Goal: Task Accomplishment & Management: Manage account settings

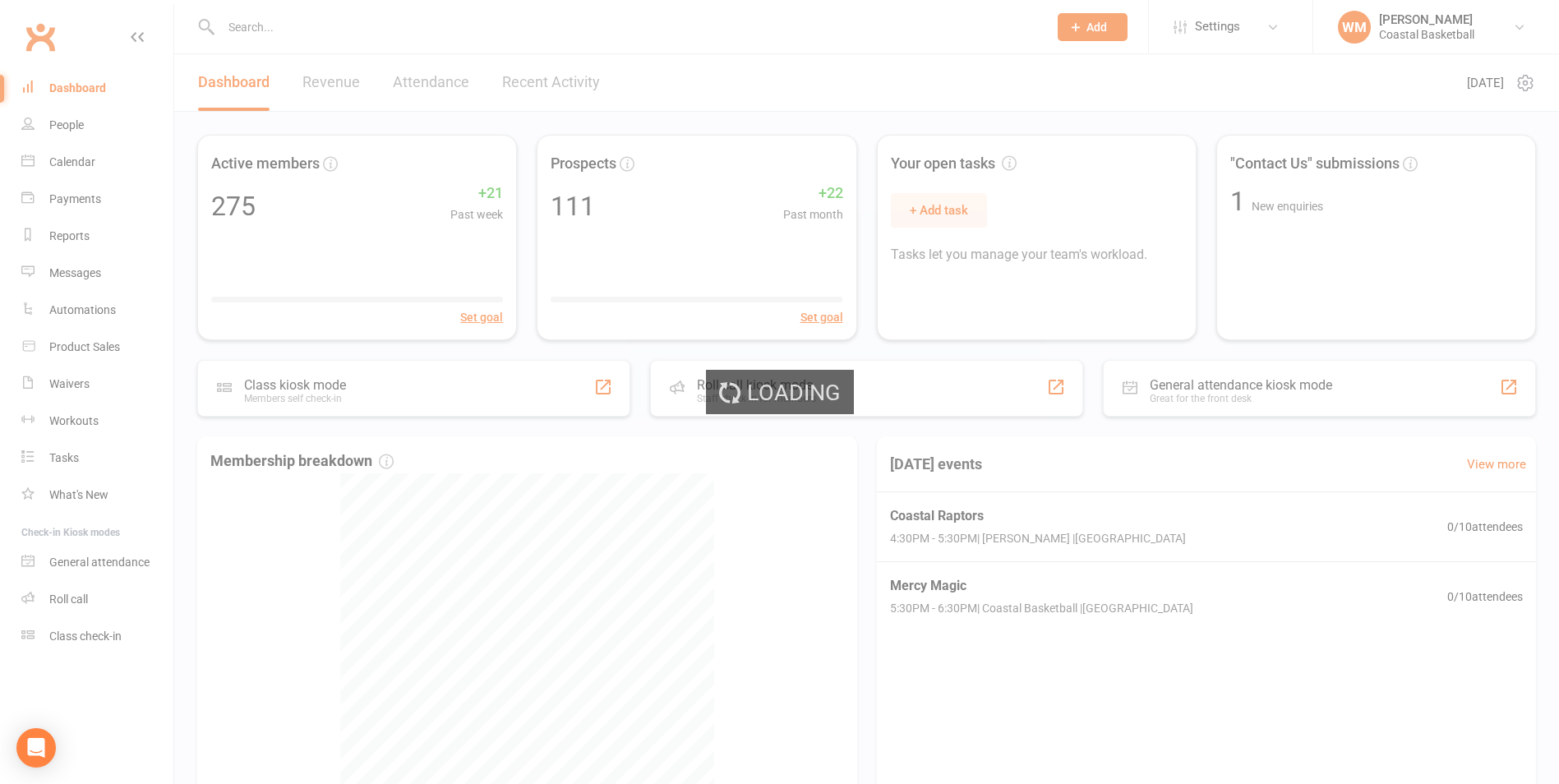
click at [443, 32] on div "Loading" at bounding box center [780, 392] width 1559 height 784
click at [336, 32] on div "Loading" at bounding box center [780, 392] width 1559 height 784
select select "50"
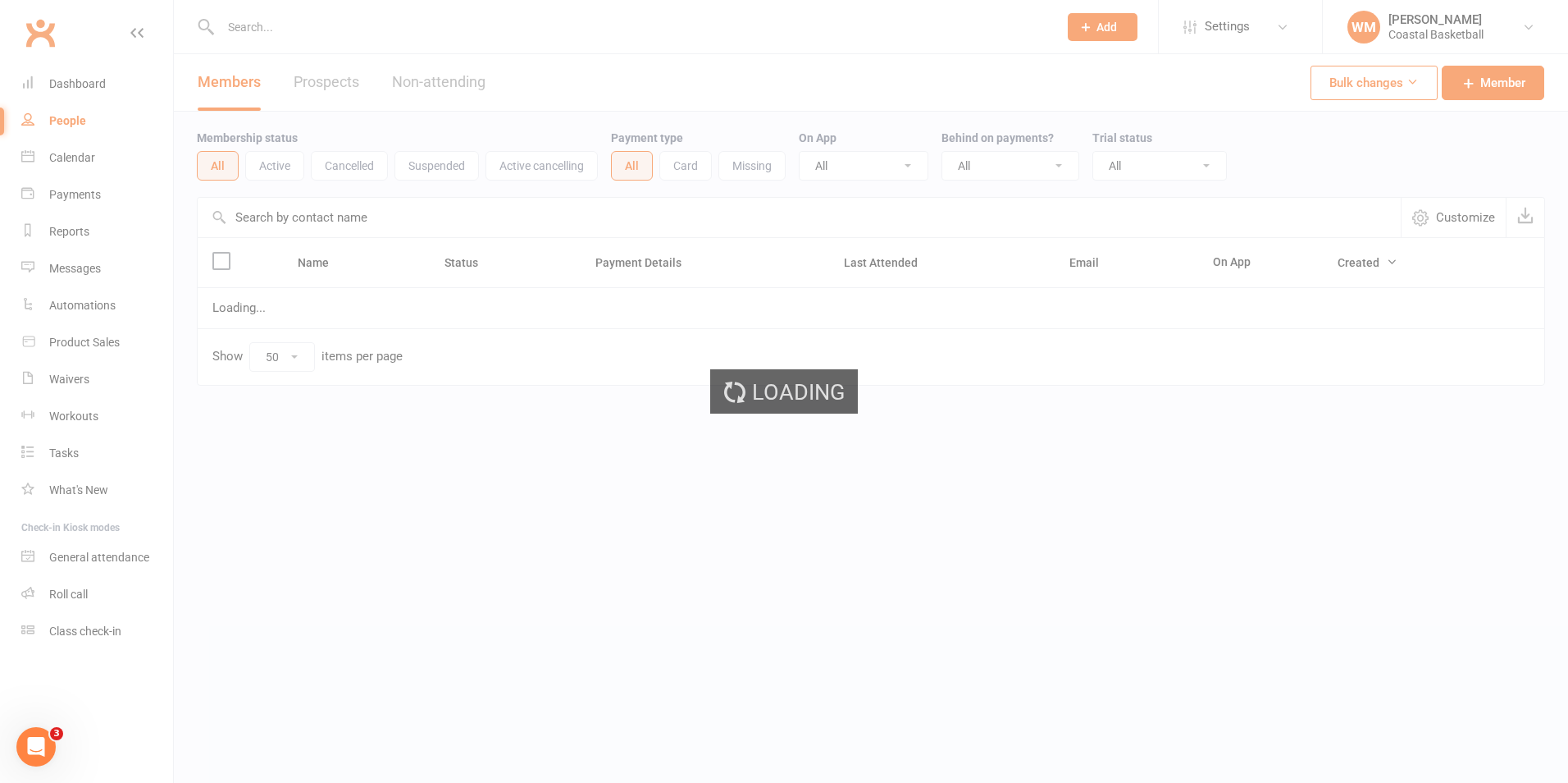
click at [262, 27] on div "Loading" at bounding box center [784, 391] width 1568 height 783
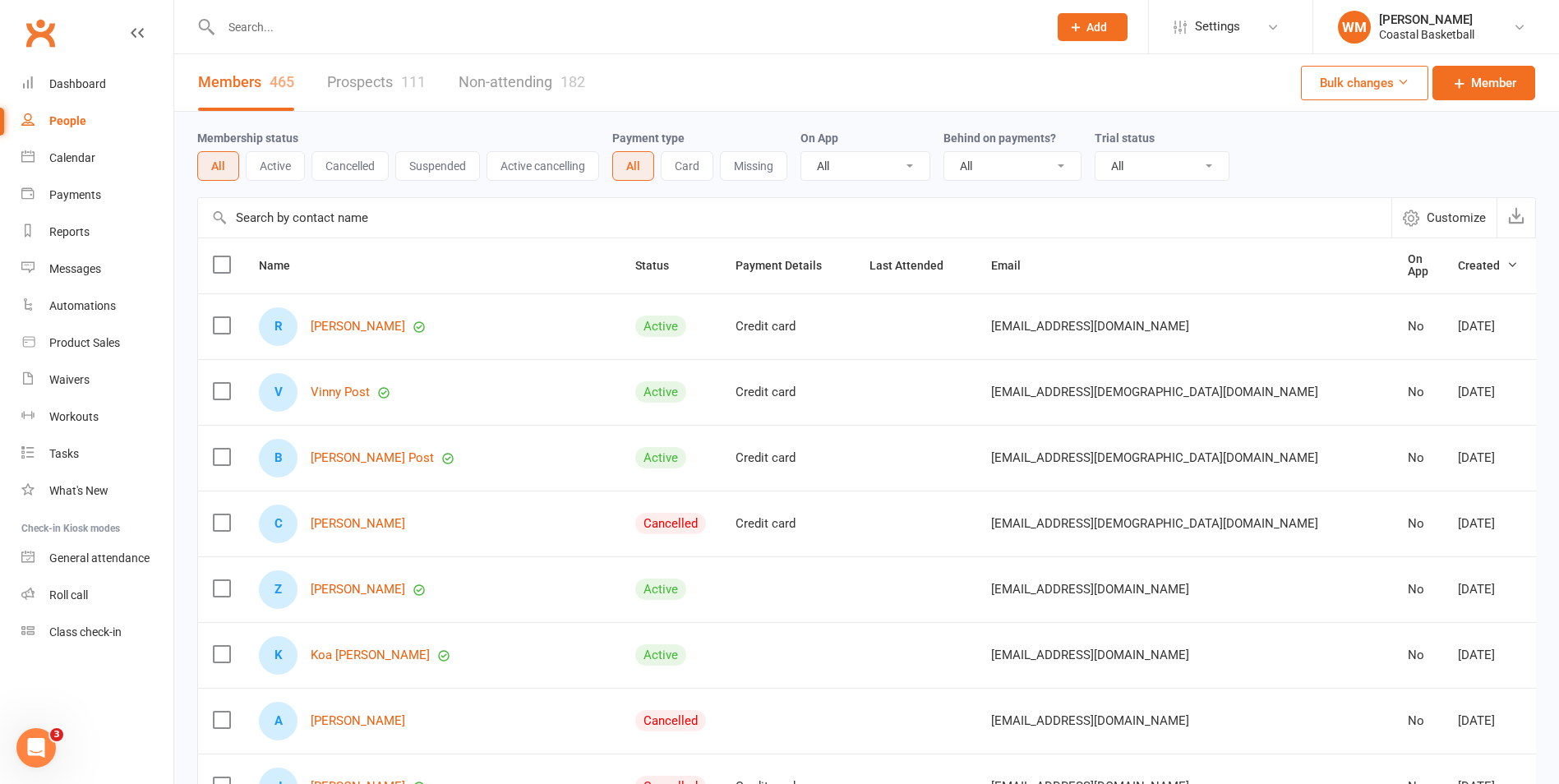
click at [278, 33] on input "text" at bounding box center [626, 27] width 820 height 23
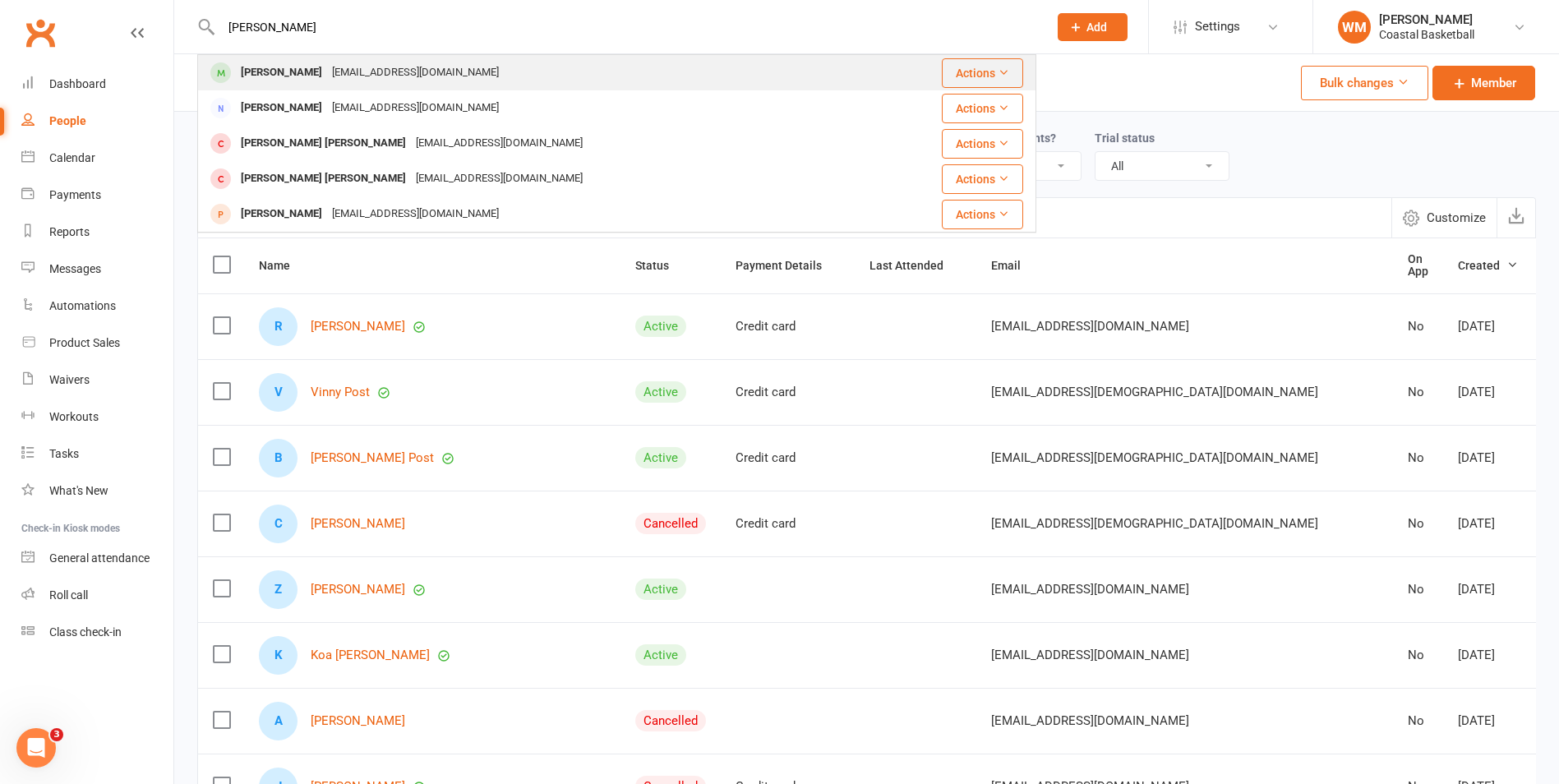
type input "[PERSON_NAME]"
click at [246, 69] on div "[PERSON_NAME]" at bounding box center [281, 72] width 91 height 23
